Goal: Find specific page/section: Find specific page/section

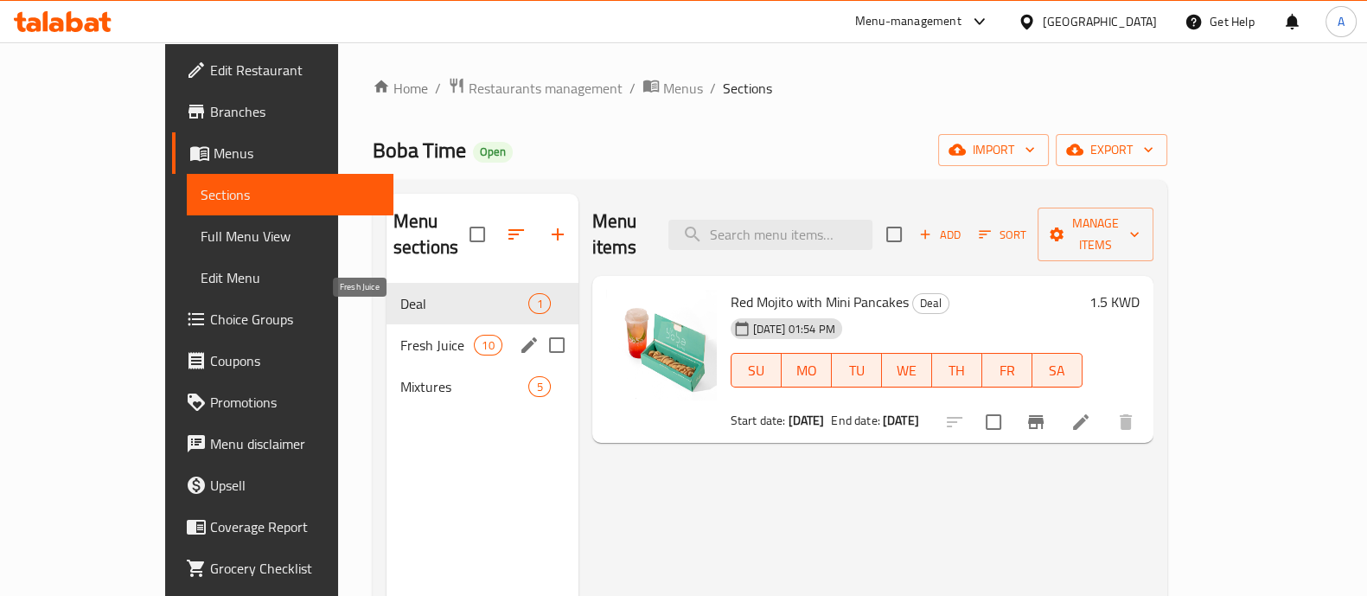
click at [400, 335] on span "Fresh Juice" at bounding box center [436, 345] width 73 height 21
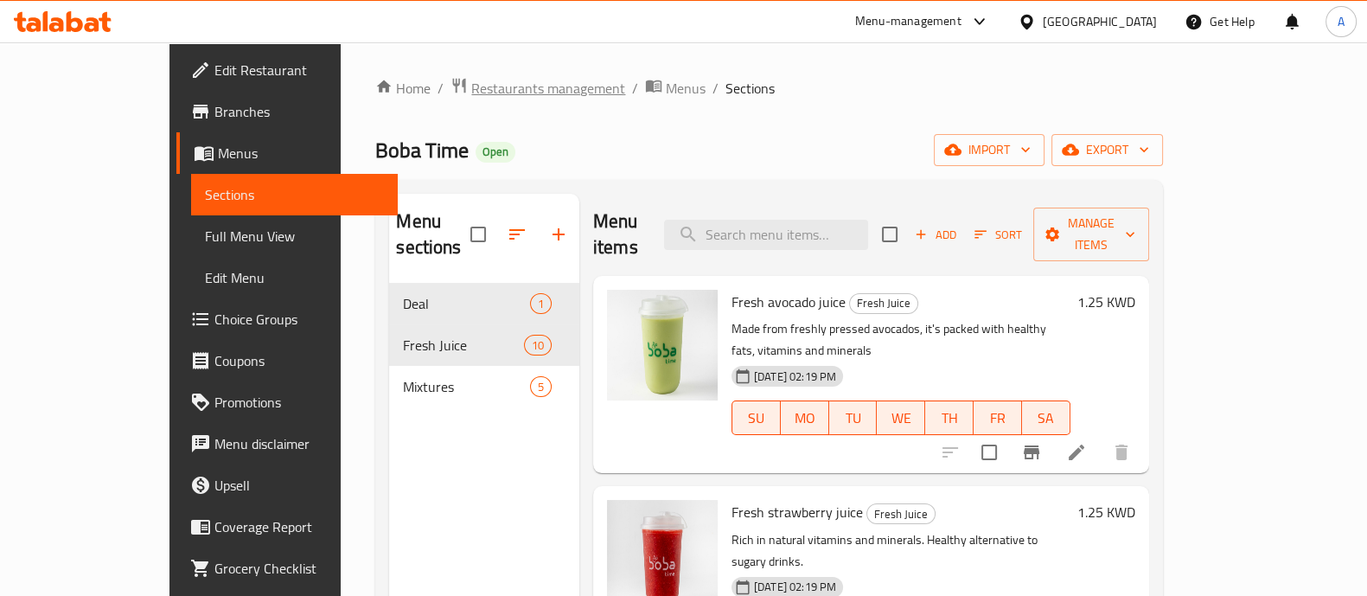
click at [471, 89] on span "Restaurants management" at bounding box center [548, 88] width 154 height 21
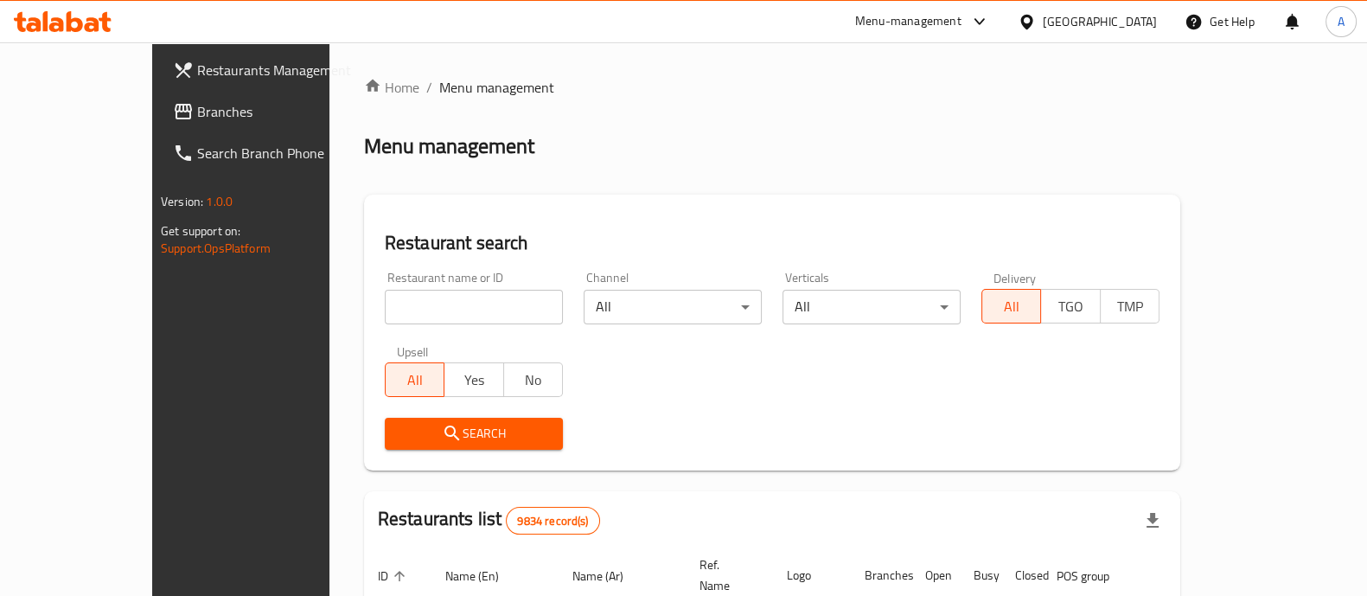
click at [385, 304] on input "search" at bounding box center [474, 307] width 178 height 35
click at [410, 433] on span "Search" at bounding box center [474, 434] width 150 height 22
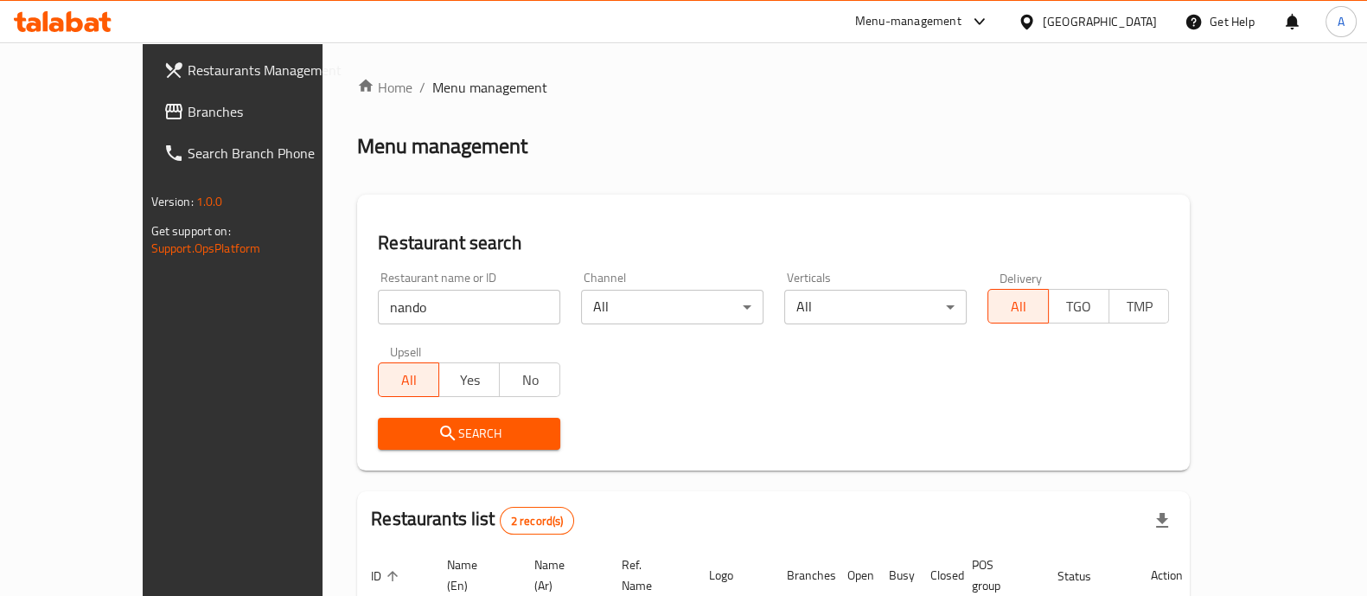
scroll to position [202, 0]
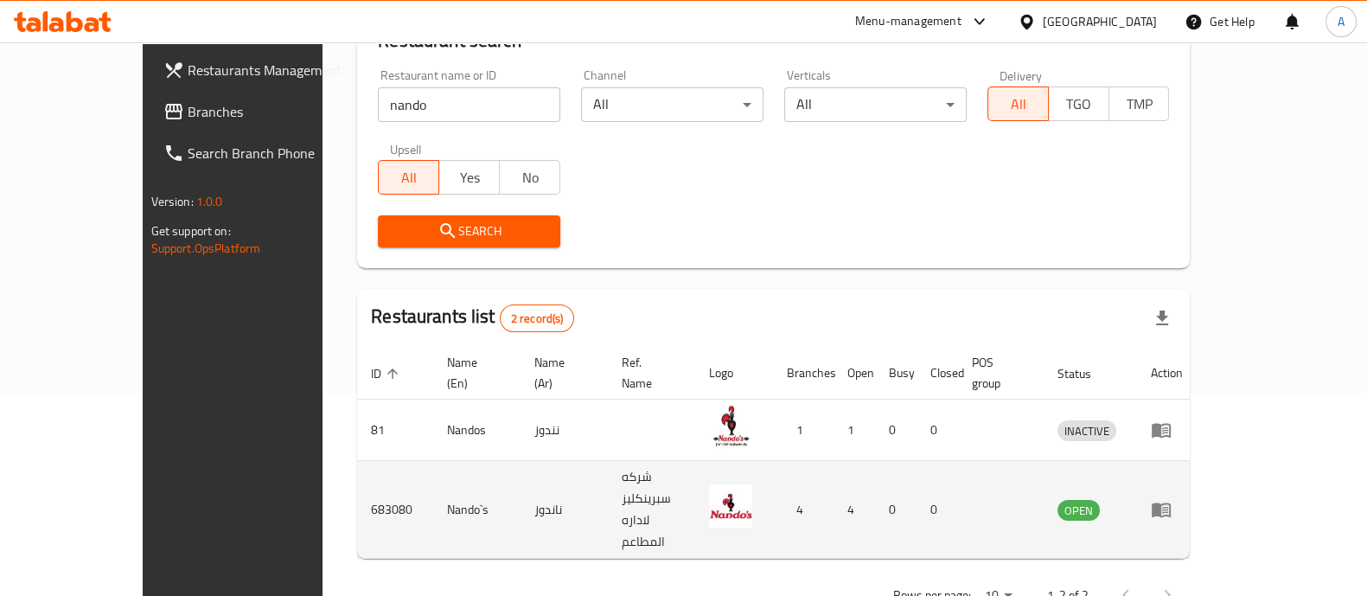
click at [357, 467] on td "683080" at bounding box center [395, 510] width 76 height 98
click at [357, 466] on td "683080" at bounding box center [395, 510] width 76 height 98
click at [357, 467] on td "683080" at bounding box center [395, 510] width 76 height 98
copy td "683080"
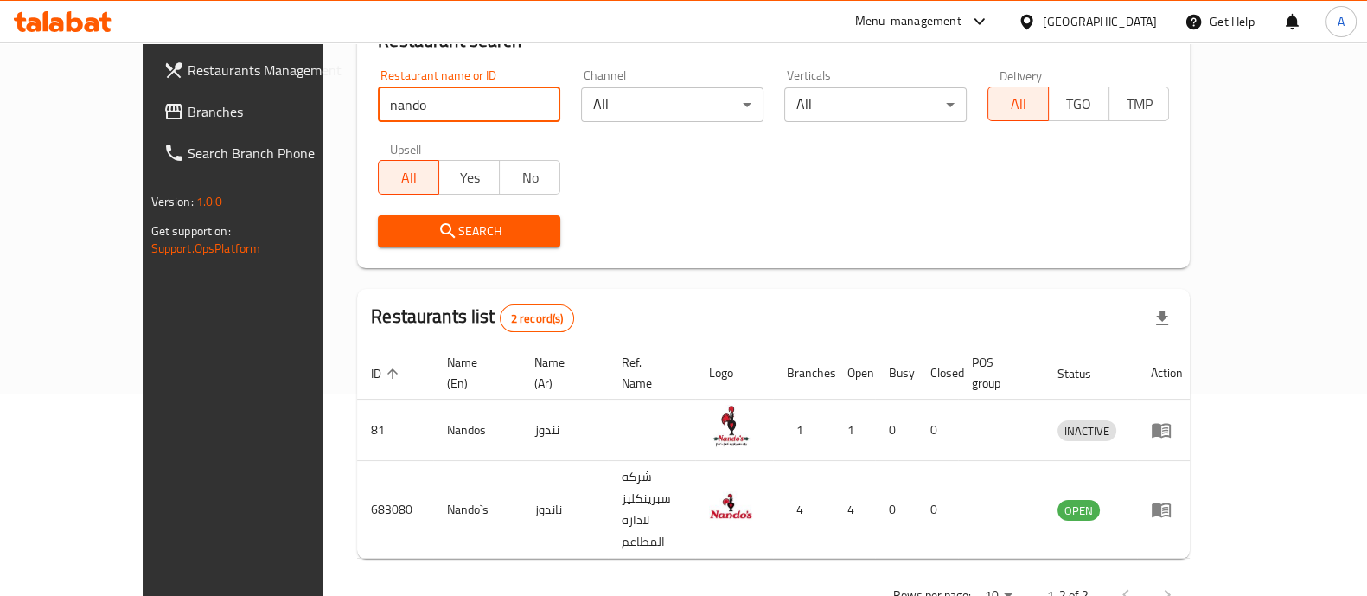
drag, startPoint x: 339, startPoint y: 101, endPoint x: 280, endPoint y: 110, distance: 59.4
click at [367, 110] on div "Restaurant name or ID nando Restaurant name or ID" at bounding box center [468, 95] width 203 height 73
type input "Nabaa Alaseer"
click at [432, 231] on span "Search" at bounding box center [469, 231] width 155 height 22
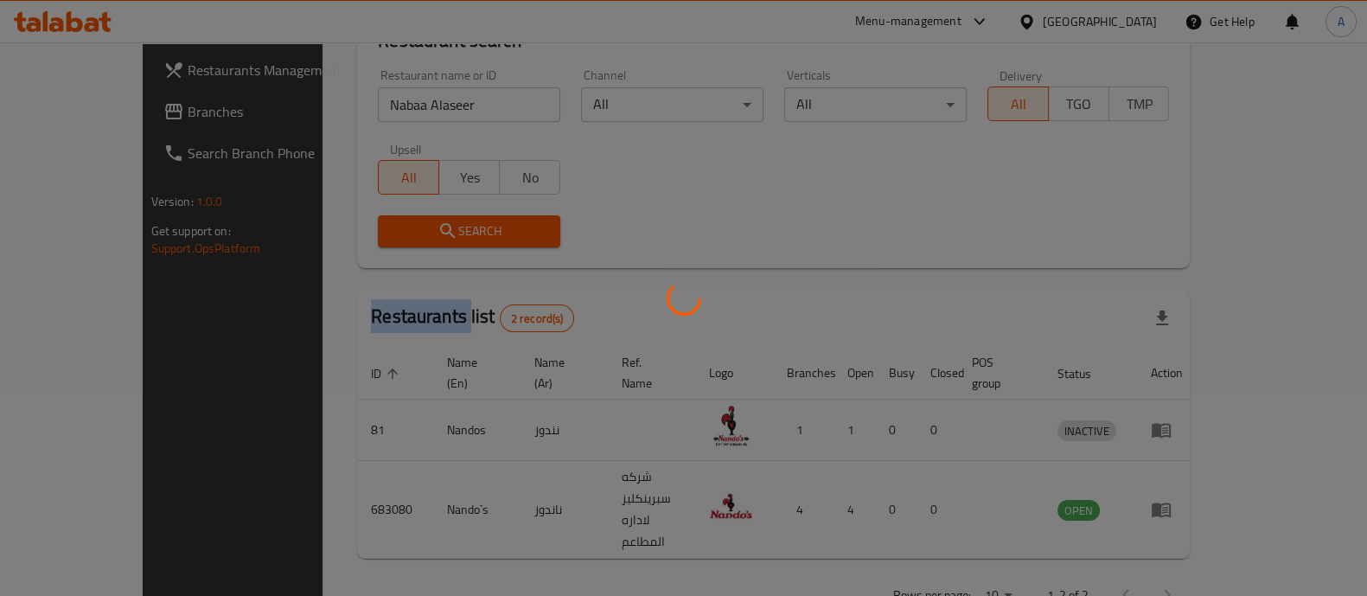
click at [432, 231] on div at bounding box center [683, 298] width 1367 height 596
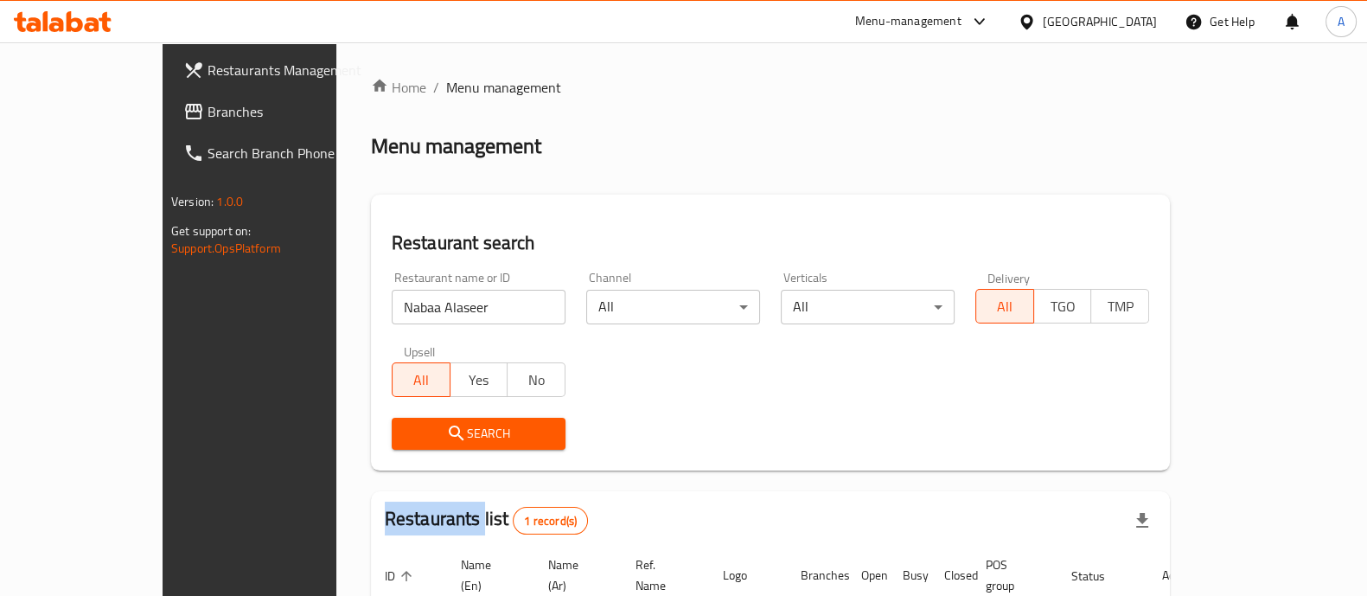
scroll to position [0, 0]
click at [207, 71] on span "Restaurants Management" at bounding box center [291, 70] width 169 height 21
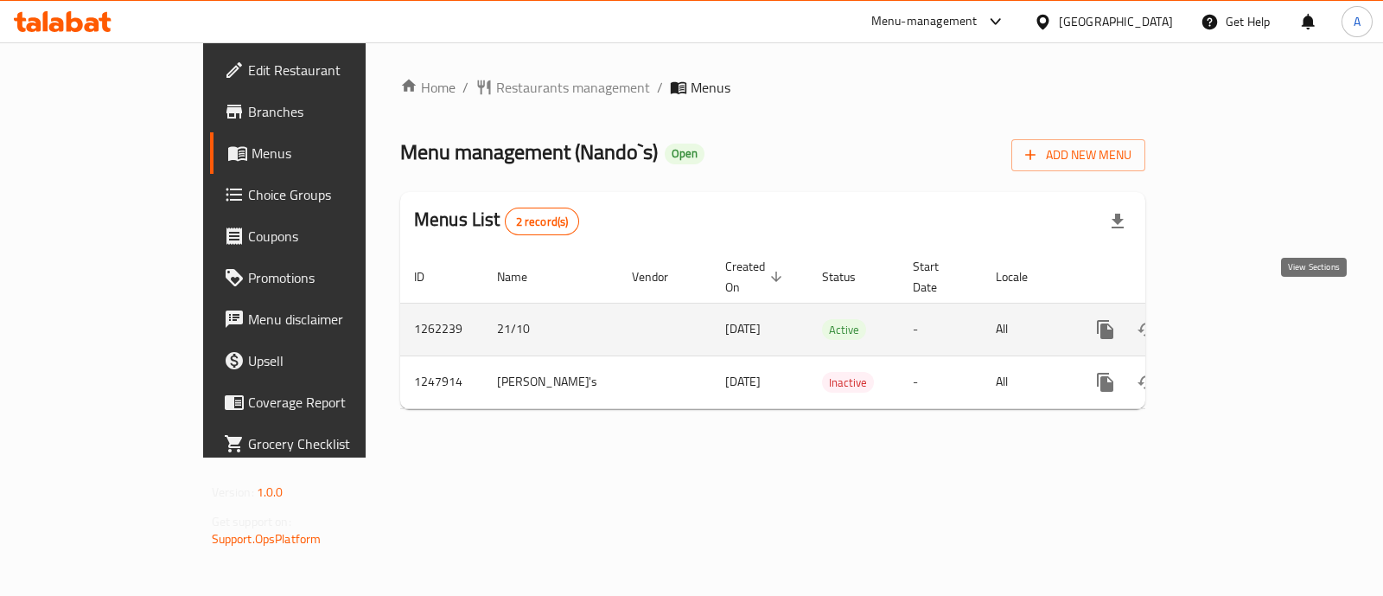
click at [1238, 322] on icon "enhanced table" at bounding box center [1231, 330] width 16 height 16
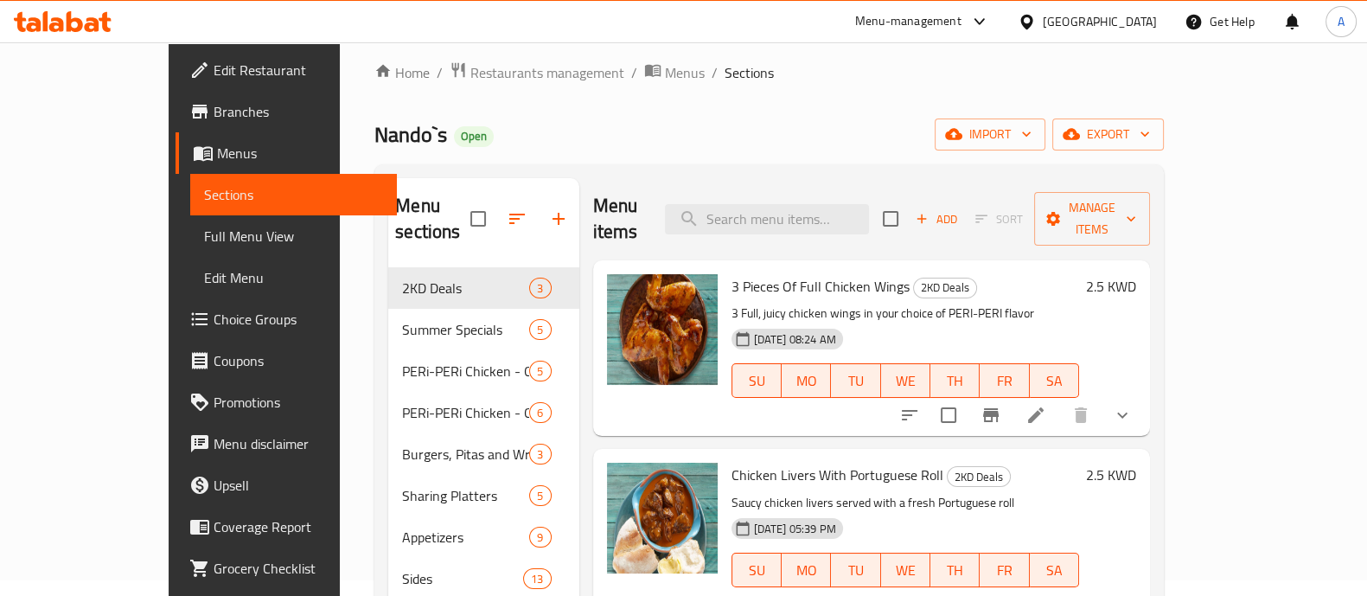
scroll to position [587, 0]
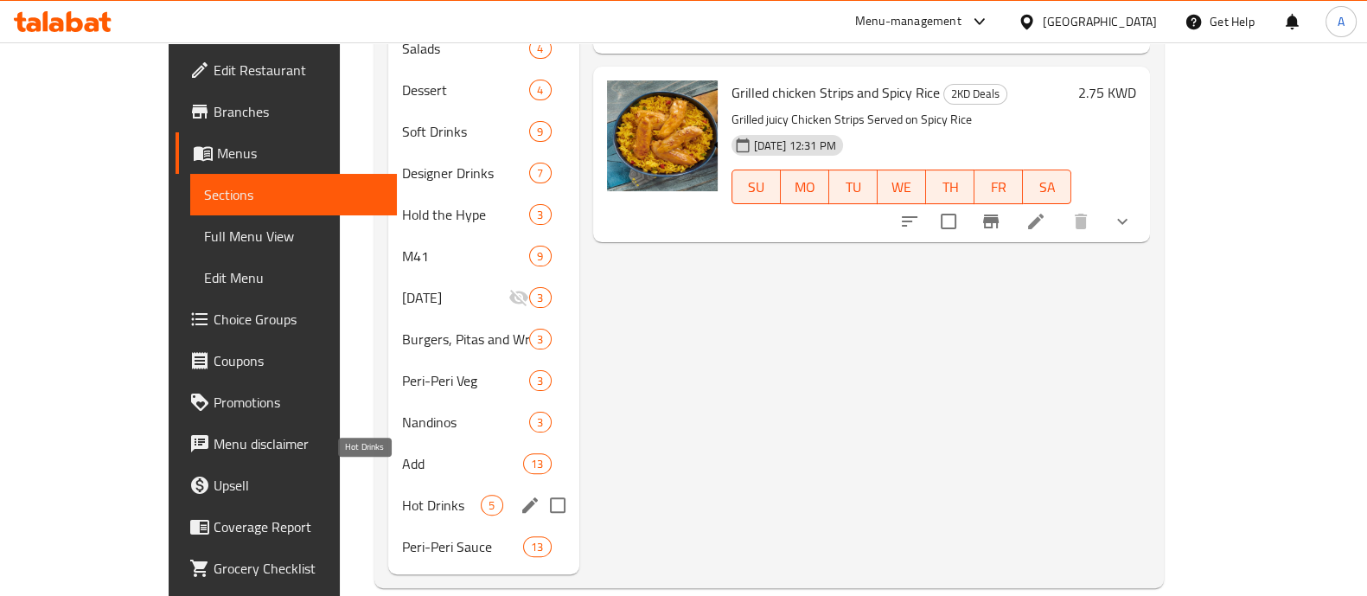
click at [402, 495] on span "Hot Drinks" at bounding box center [441, 505] width 79 height 21
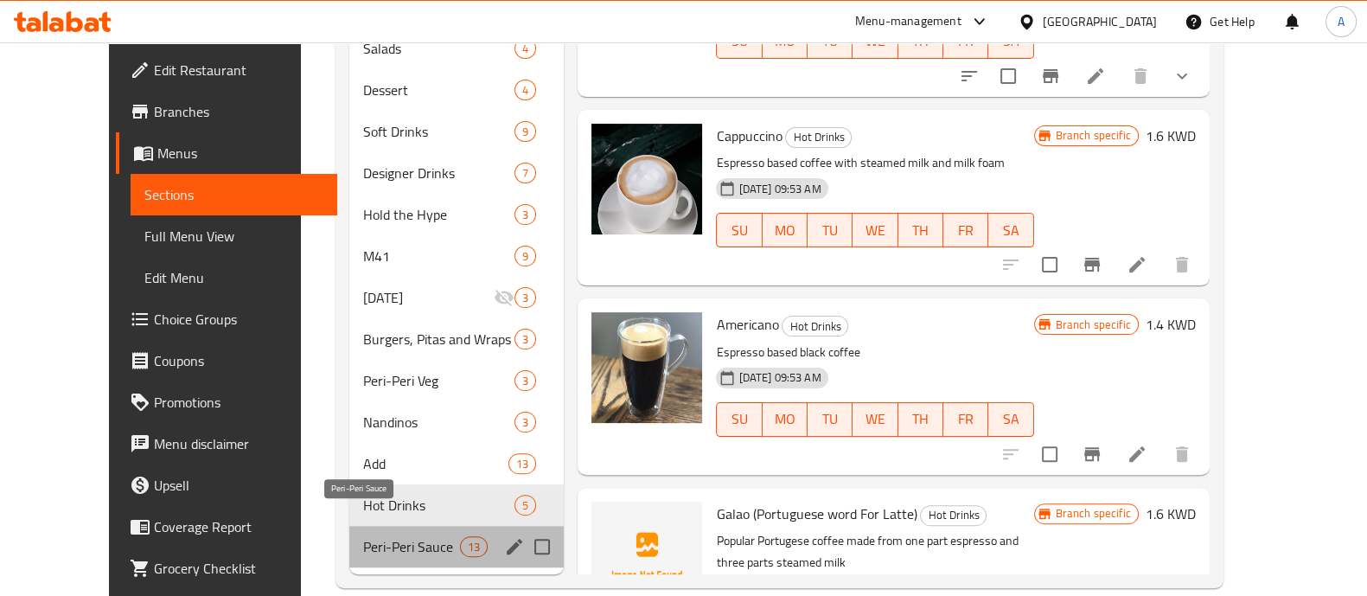
click at [363, 536] on span "Peri-Peri Sauce" at bounding box center [411, 546] width 97 height 21
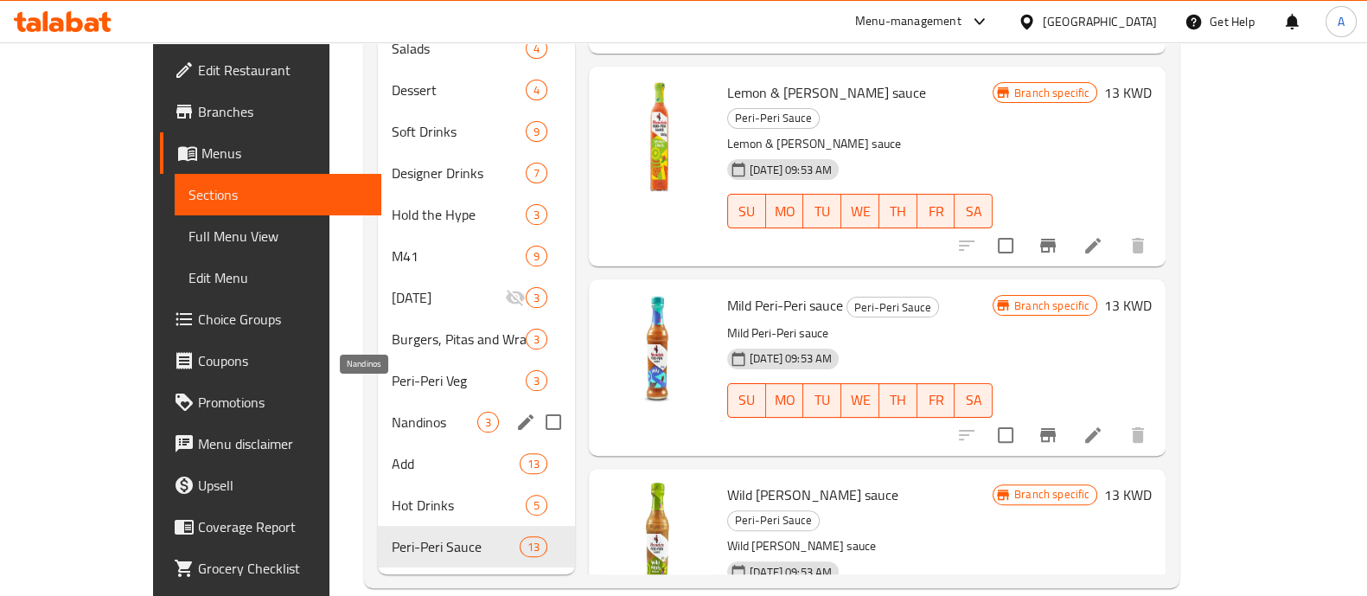
click at [392, 412] on span "Nandinos" at bounding box center [435, 422] width 86 height 21
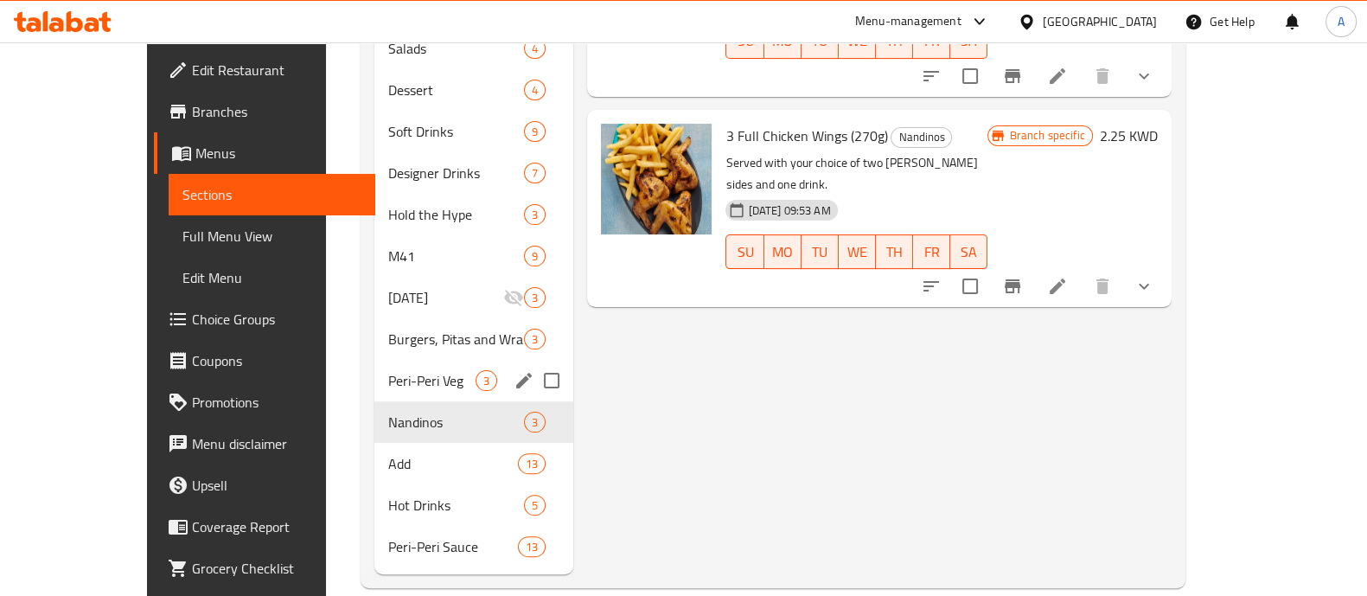
scroll to position [479, 0]
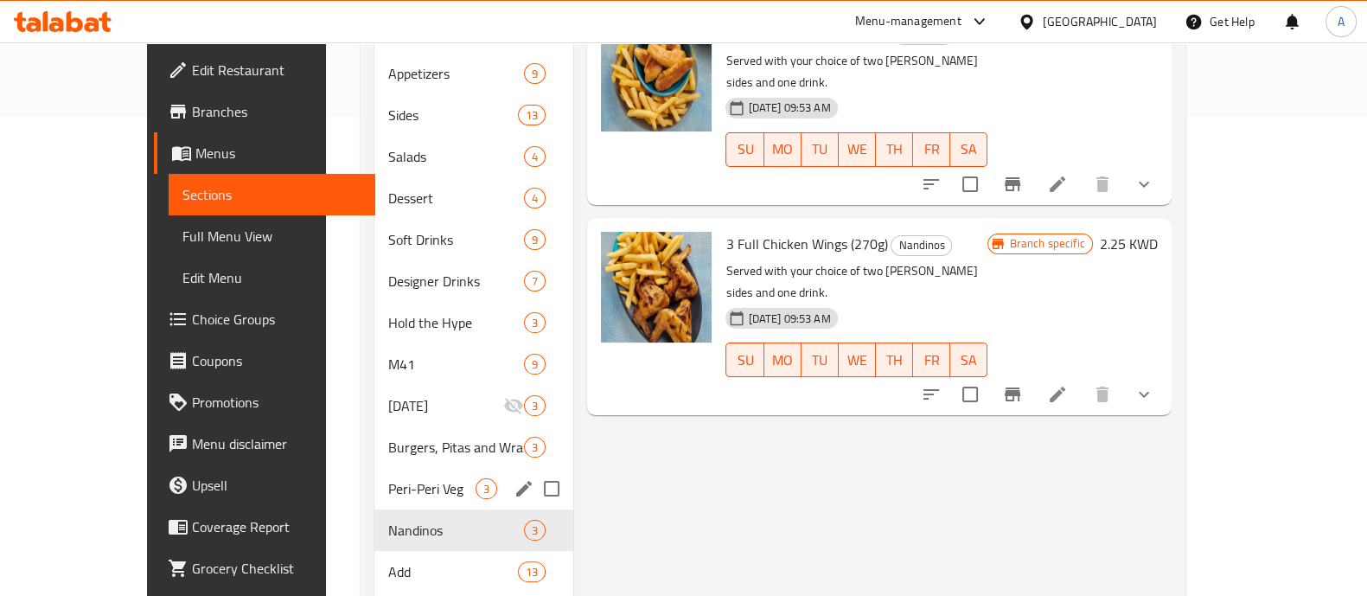
click at [388, 478] on span "Peri-Peri Veg" at bounding box center [431, 488] width 87 height 21
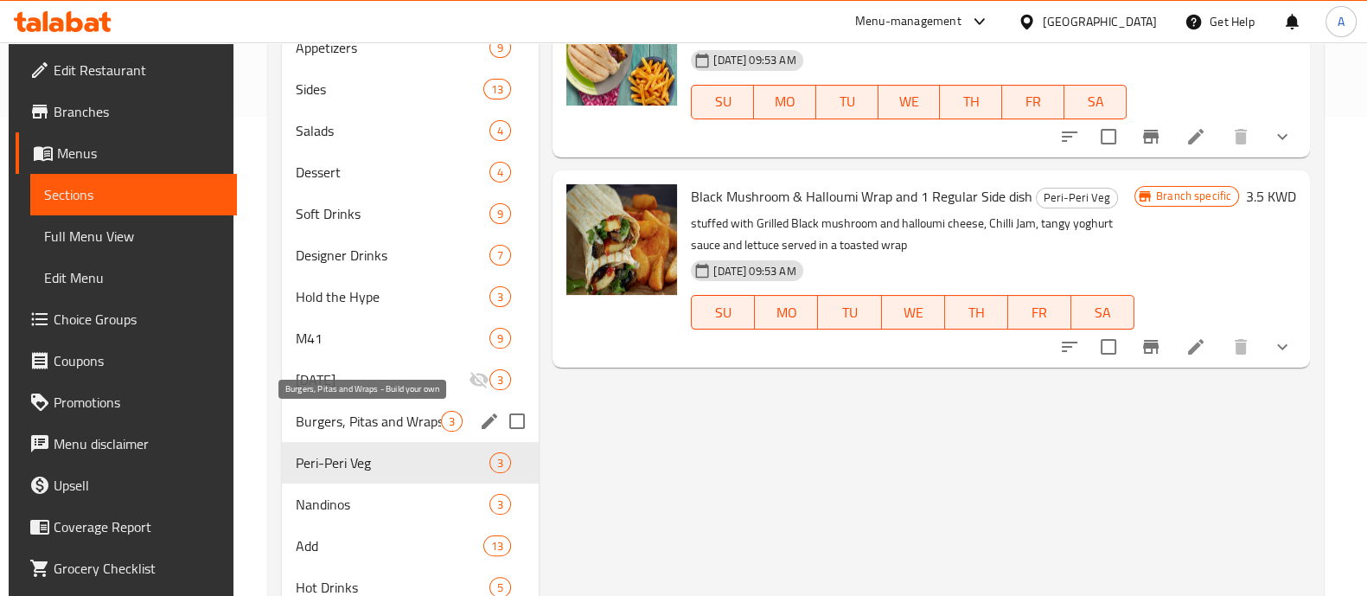
click at [350, 423] on span "Burgers, Pitas and Wraps - Build your own" at bounding box center [368, 421] width 145 height 21
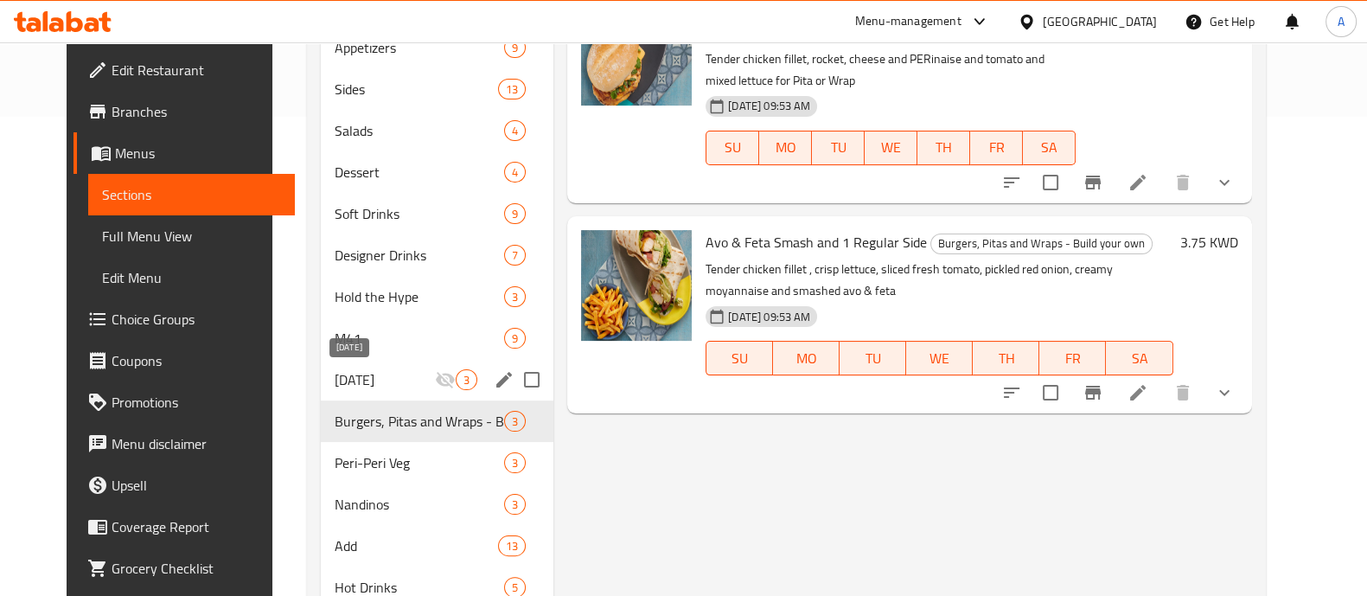
click at [351, 378] on span "Ramadan" at bounding box center [385, 379] width 100 height 21
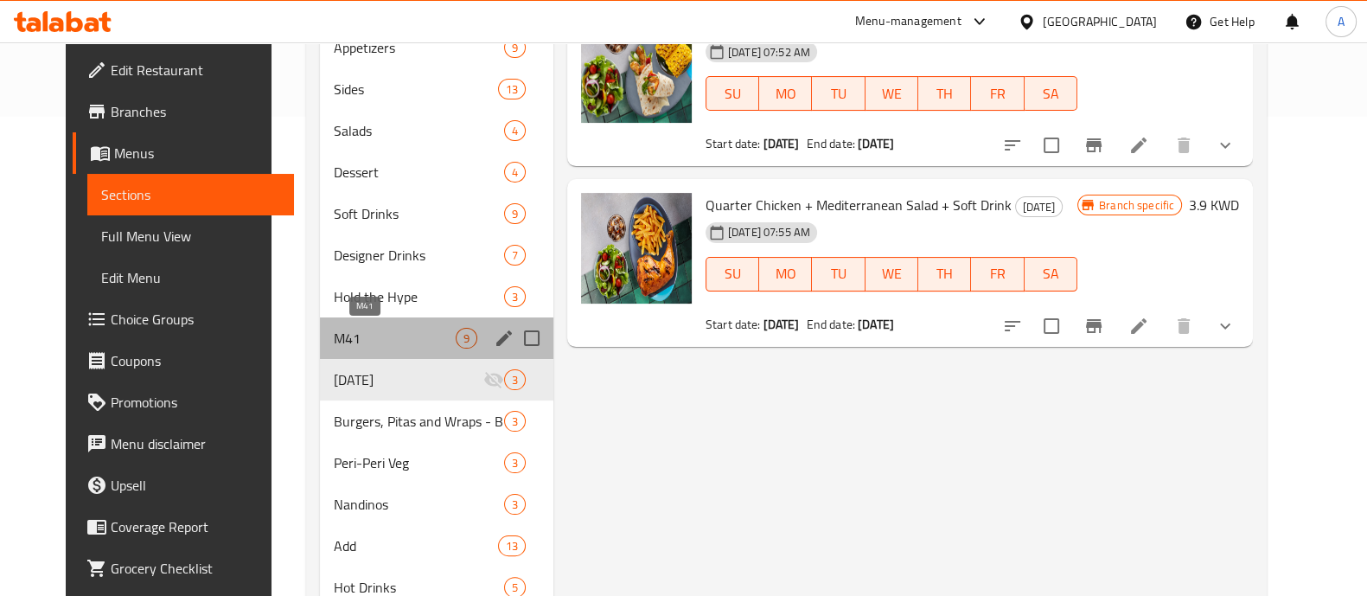
click at [359, 335] on span "M41" at bounding box center [395, 338] width 122 height 21
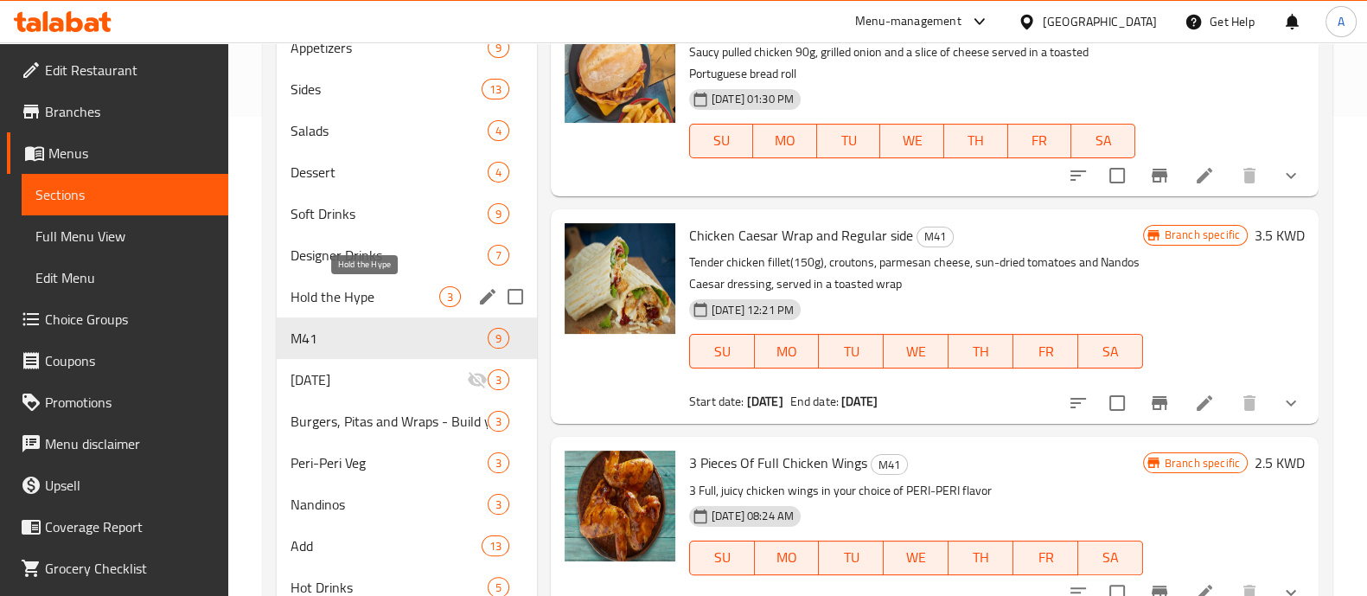
click at [344, 291] on span "Hold the Hype" at bounding box center [364, 296] width 149 height 21
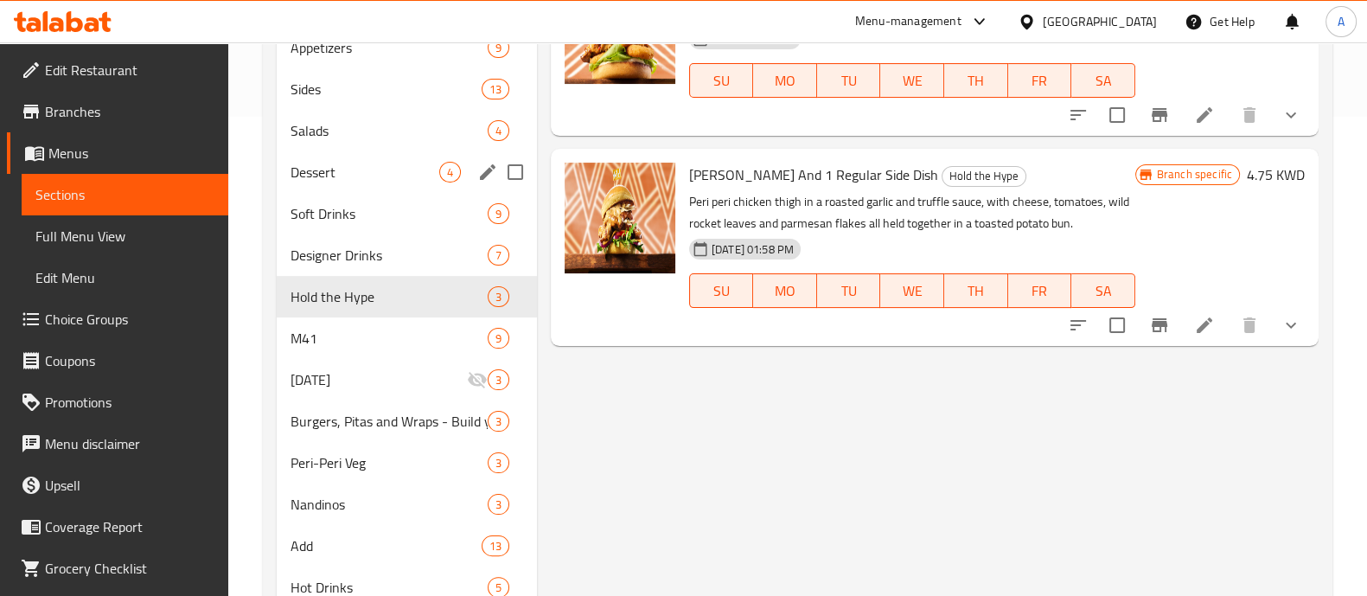
scroll to position [263, 0]
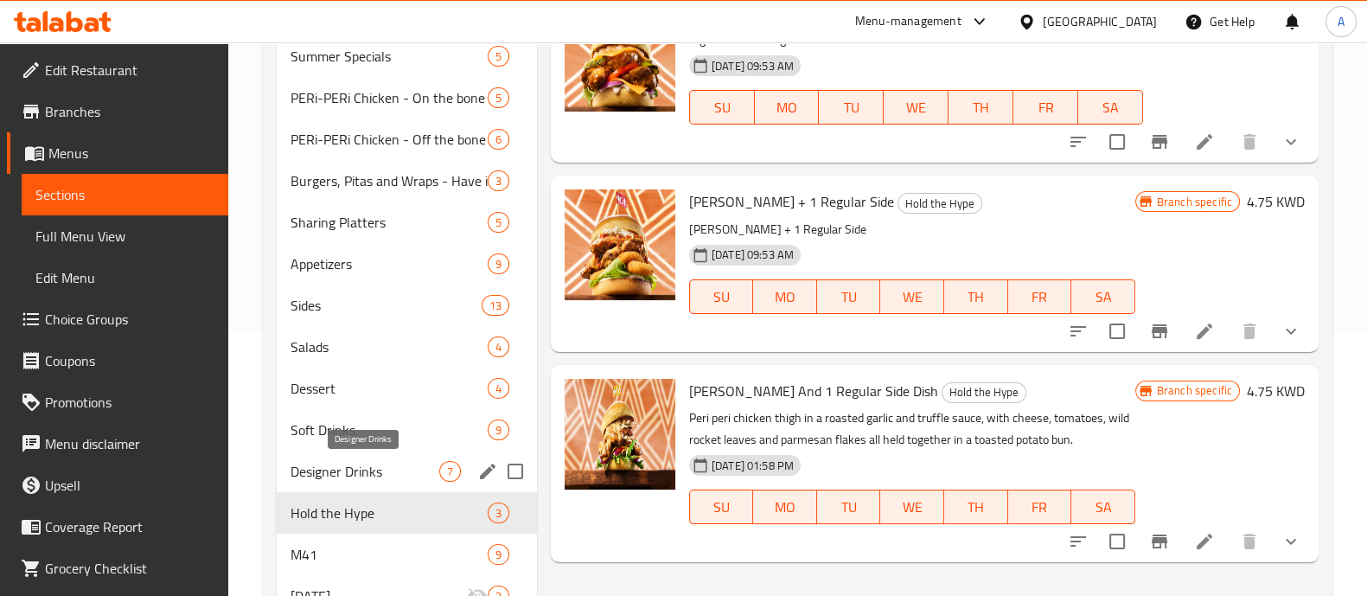
click at [353, 461] on span "Designer Drinks" at bounding box center [364, 471] width 149 height 21
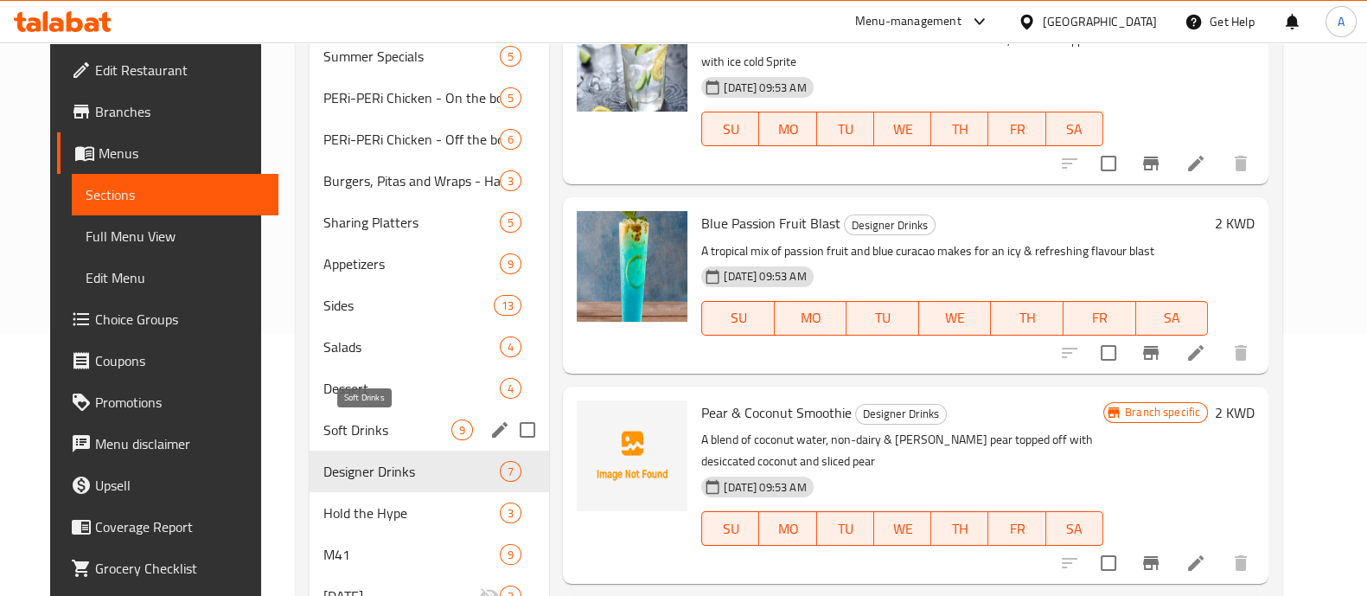
click at [346, 434] on span "Soft Drinks" at bounding box center [387, 429] width 128 height 21
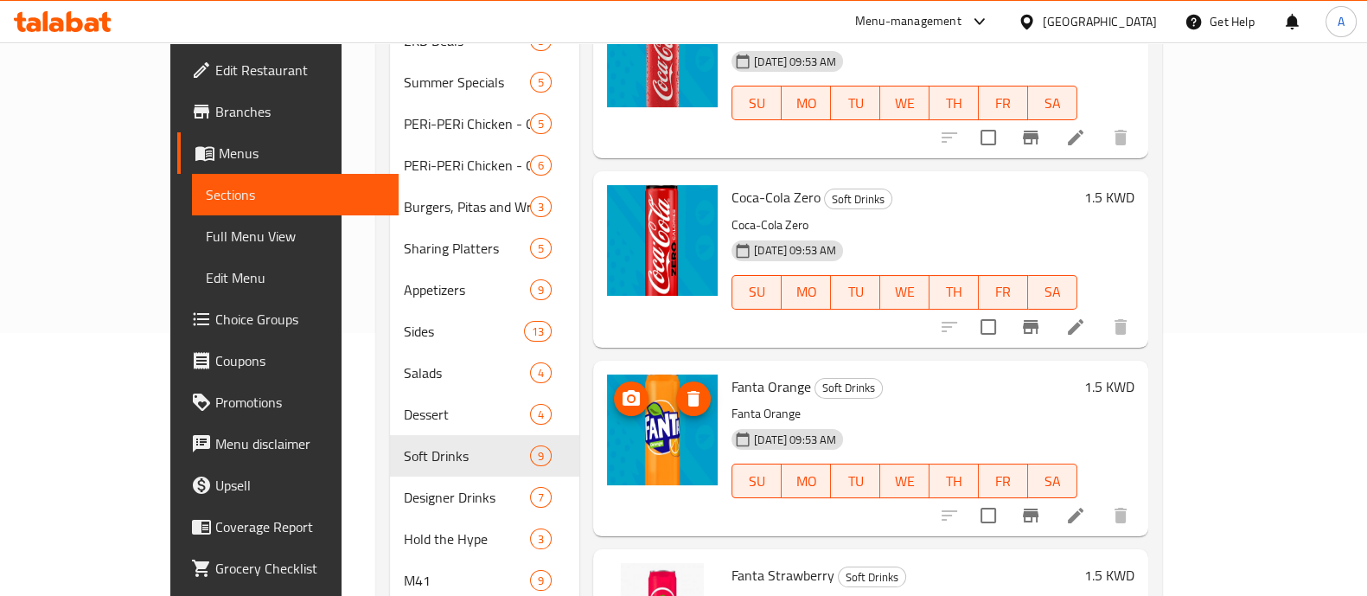
scroll to position [801, 0]
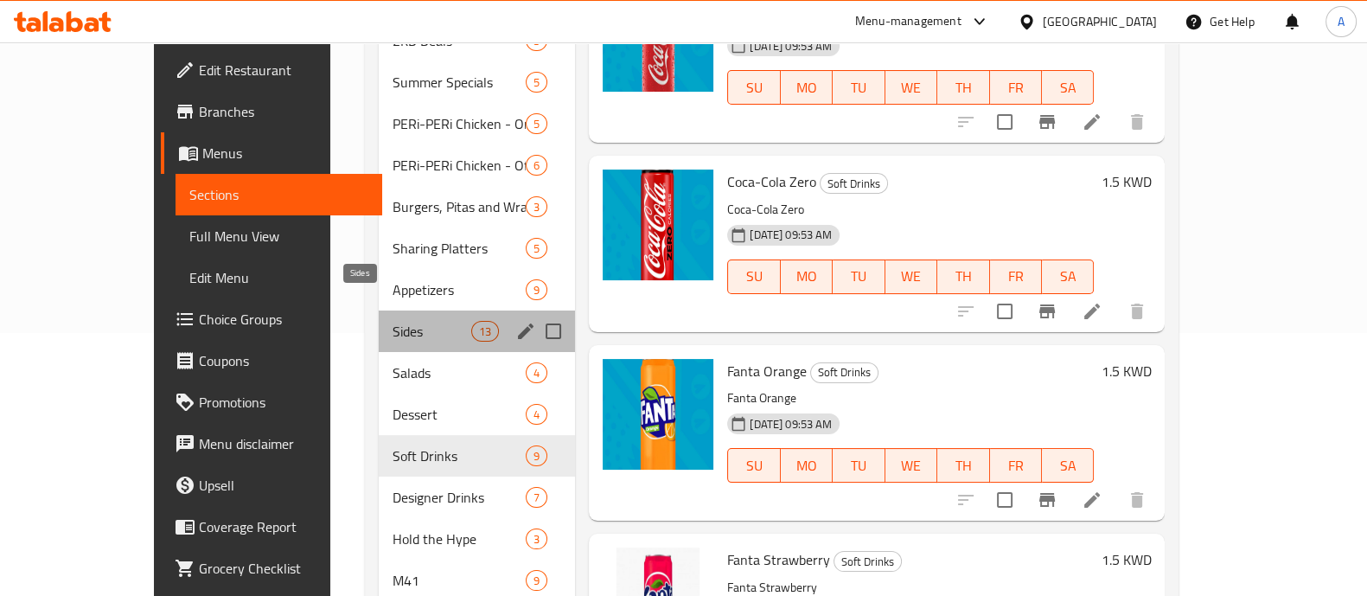
click at [393, 321] on span "Sides" at bounding box center [432, 331] width 79 height 21
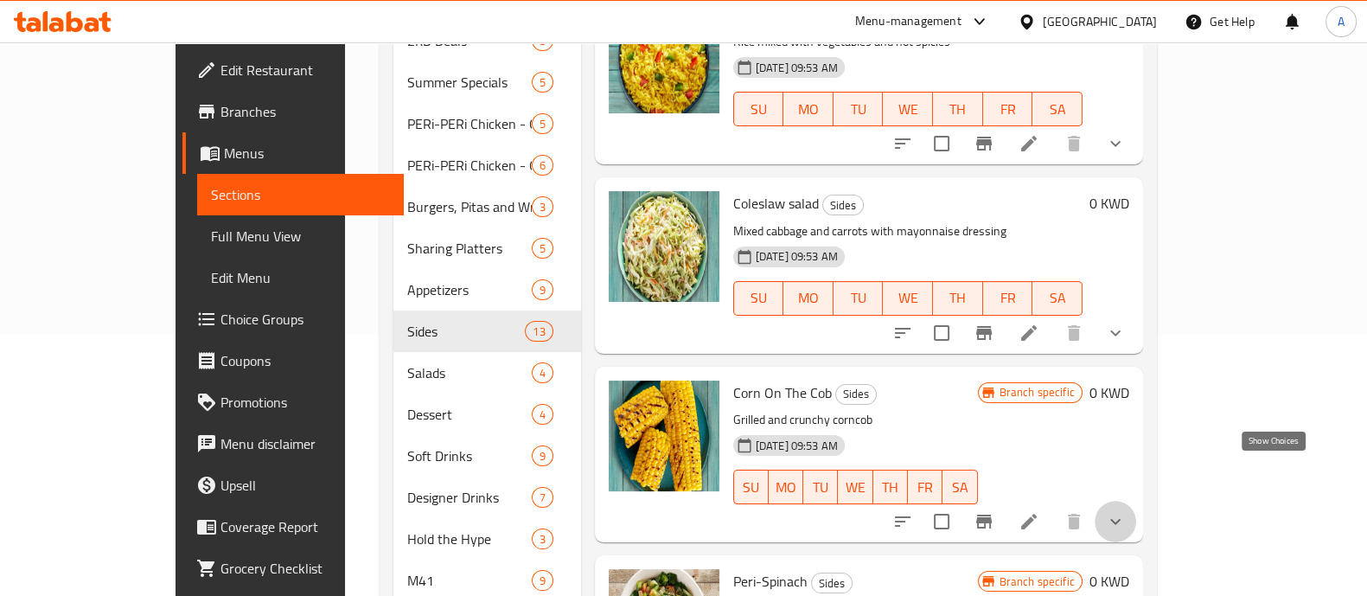
click at [1126, 511] on icon "show more" at bounding box center [1115, 521] width 21 height 21
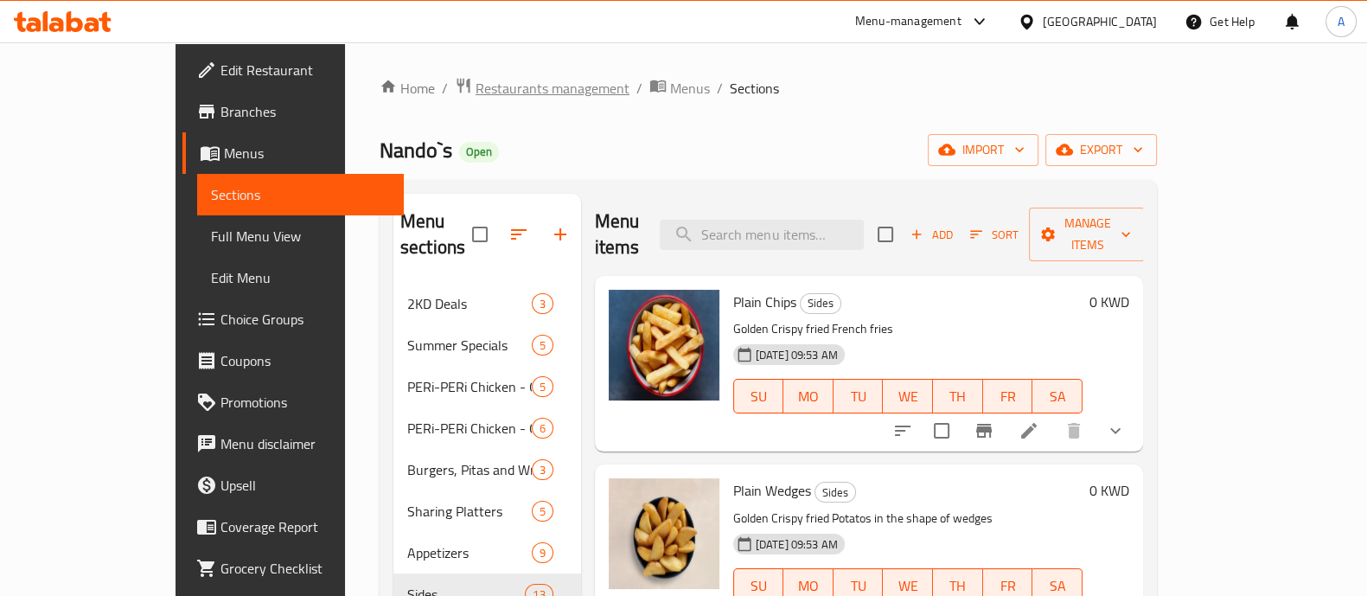
click at [476, 89] on span "Restaurants management" at bounding box center [553, 88] width 154 height 21
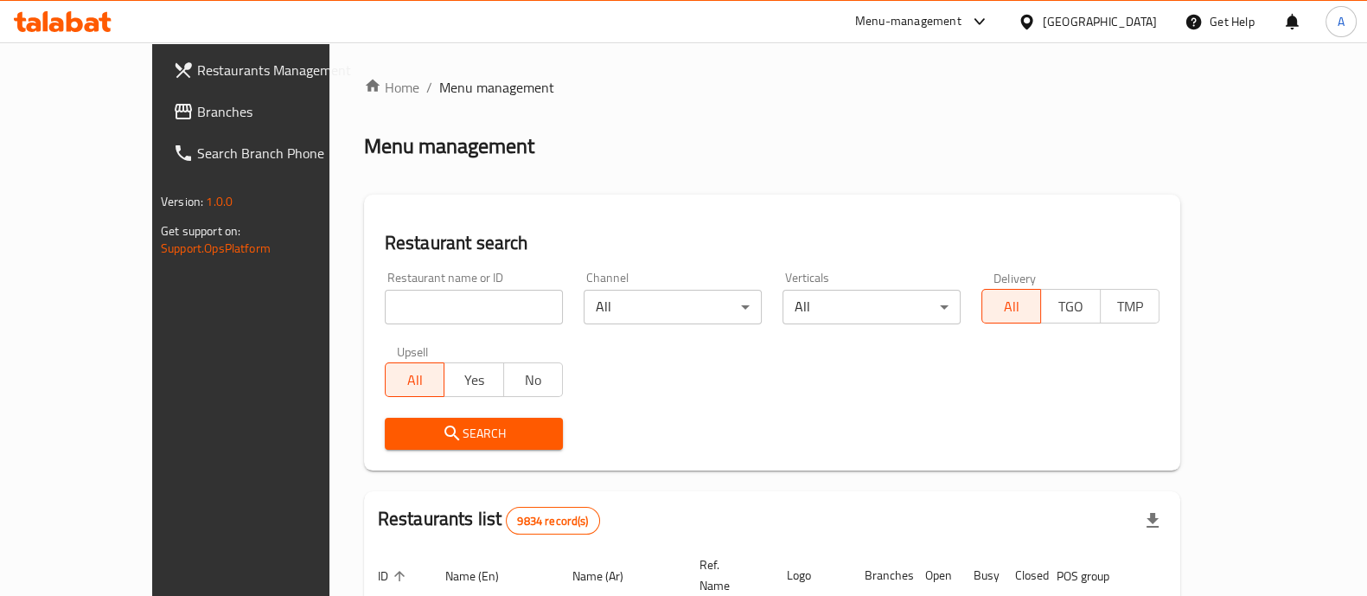
click at [385, 304] on input "search" at bounding box center [474, 307] width 178 height 35
type input "Cold stone creamery"
click at [399, 435] on span "Search" at bounding box center [474, 434] width 150 height 22
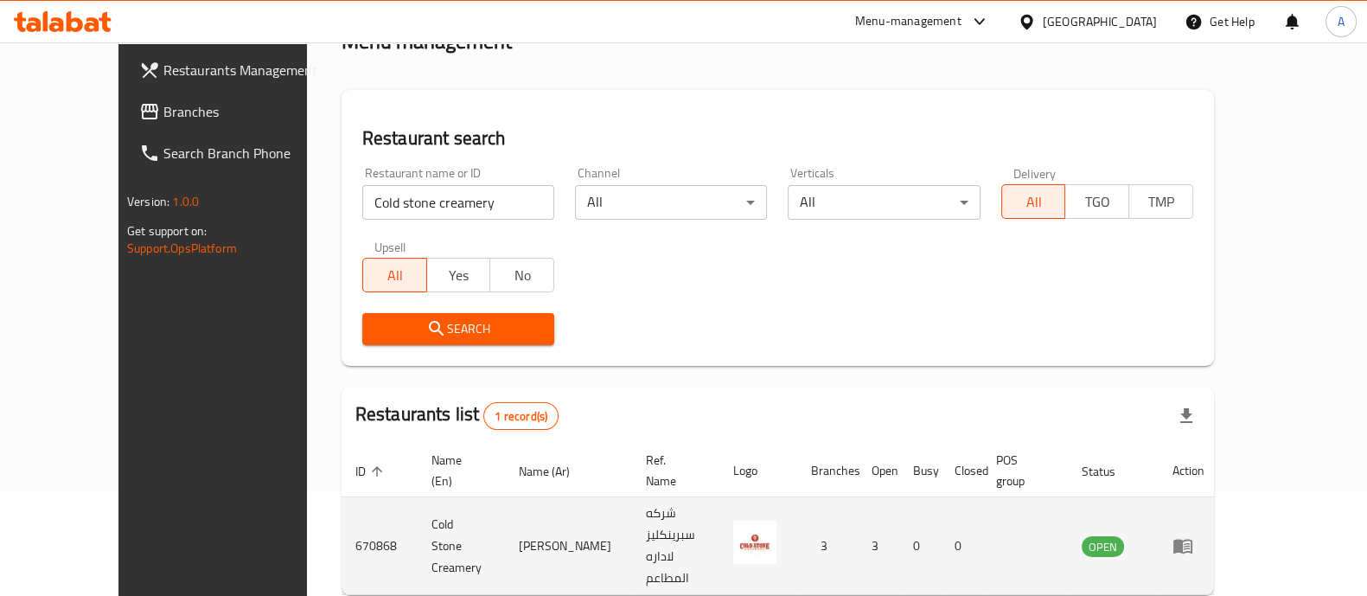
scroll to position [141, 0]
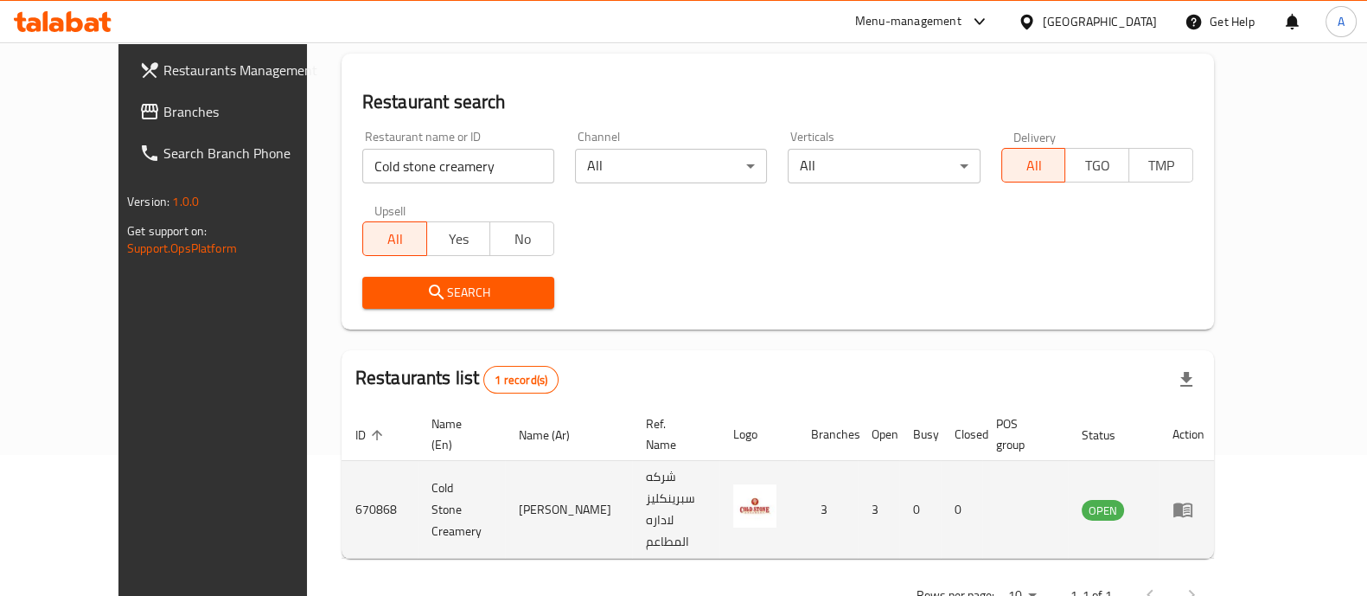
click at [342, 467] on td "670868" at bounding box center [380, 510] width 76 height 98
copy td "670868"
